Goal: Information Seeking & Learning: Compare options

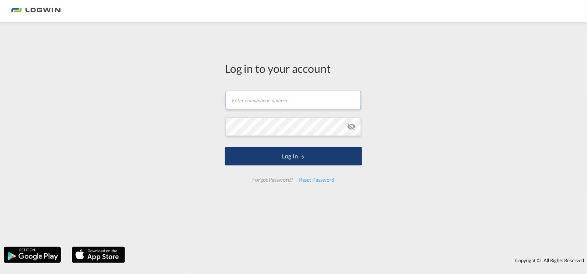
type input "[EMAIL_ADDRESS][DOMAIN_NAME]"
click at [281, 153] on button "Log In" at bounding box center [293, 156] width 137 height 18
